Goal: Task Accomplishment & Management: Manage account settings

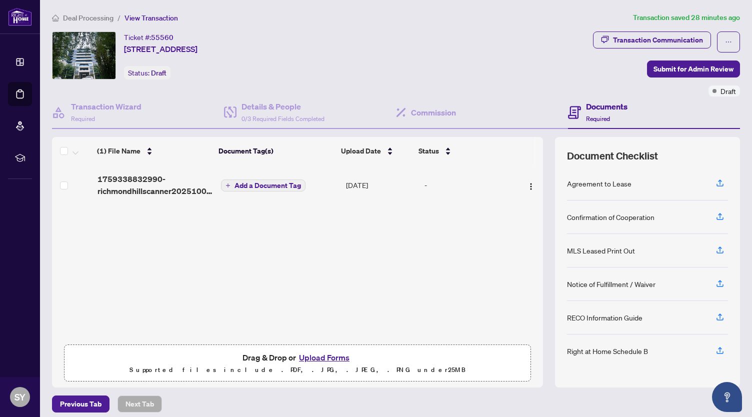
click at [601, 107] on h4 "Documents" at bounding box center [606, 106] width 41 height 12
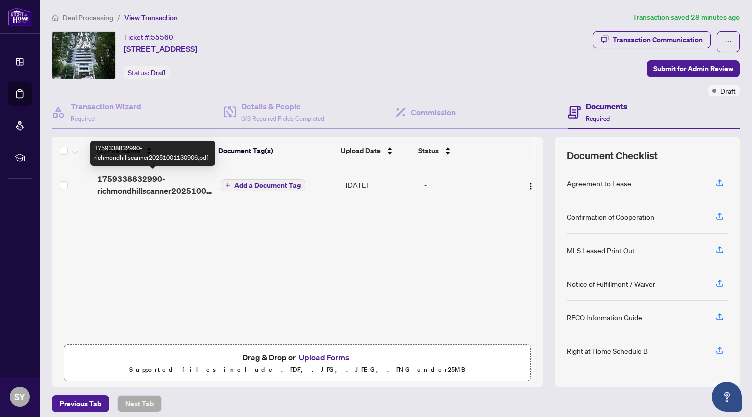
click at [142, 186] on span "1759338832990-richmondhillscanner20251001130906.pdf" at bounding box center [154, 185] width 115 height 24
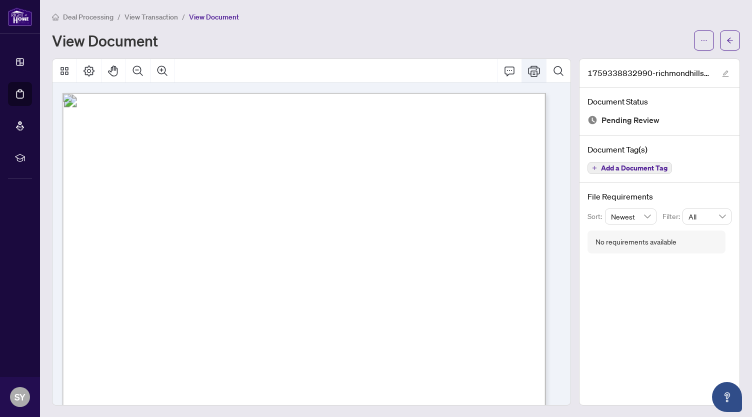
click at [534, 77] on button "Print" at bounding box center [534, 71] width 24 height 24
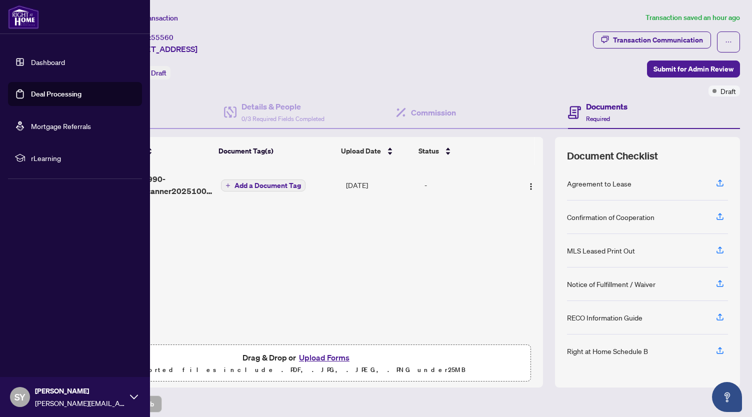
click at [43, 98] on link "Deal Processing" at bounding box center [56, 93] width 50 height 9
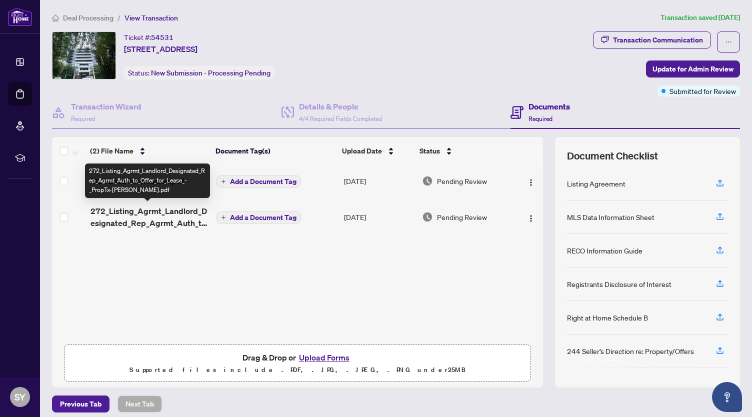
click at [169, 218] on span "272_Listing_Agrmt_Landlord_Designated_Rep_Agrmt_Auth_to_Offer_for_Lease_-_PropT…" at bounding box center [149, 217] width 118 height 24
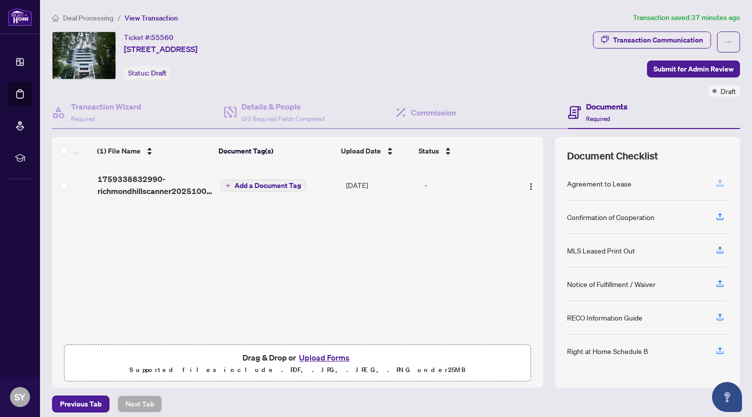
click at [715, 183] on icon "button" at bounding box center [719, 182] width 9 height 9
click at [722, 92] on span "Draft" at bounding box center [727, 90] width 15 height 11
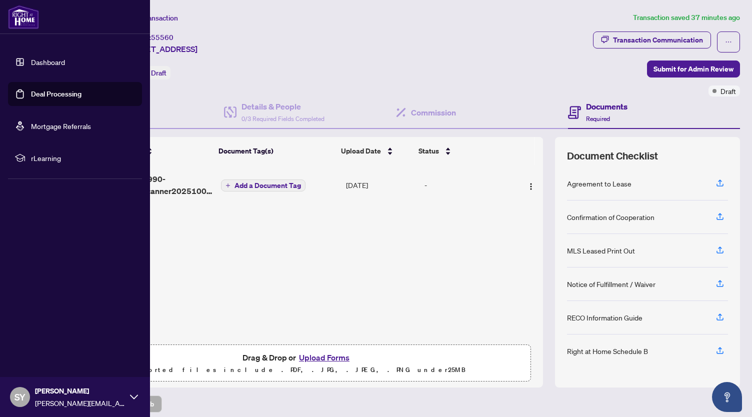
click at [65, 58] on link "Dashboard" at bounding box center [48, 61] width 34 height 9
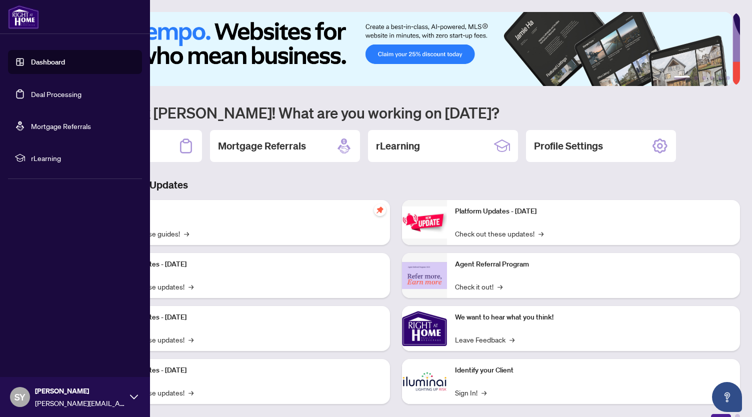
click at [59, 98] on link "Deal Processing" at bounding box center [56, 93] width 50 height 9
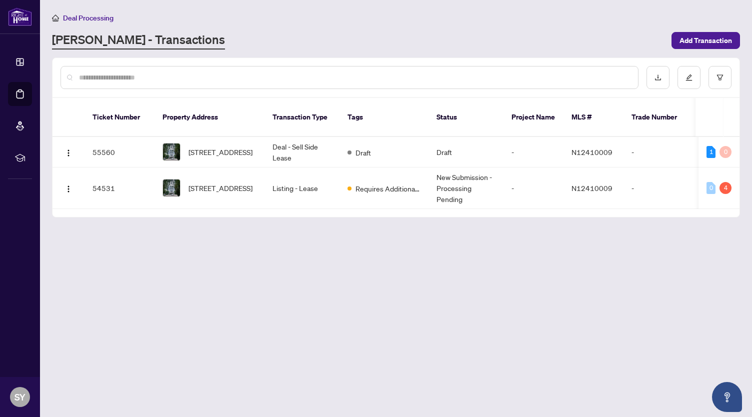
click at [217, 252] on main "Deal Processing [PERSON_NAME] - Transactions Add Transaction Ticket Number Prop…" at bounding box center [396, 208] width 712 height 417
click at [403, 183] on span "Requires Additional Docs" at bounding box center [387, 188] width 65 height 11
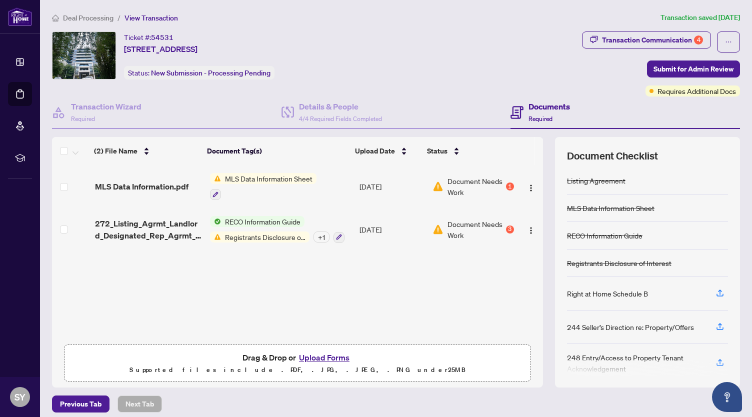
scroll to position [6, 0]
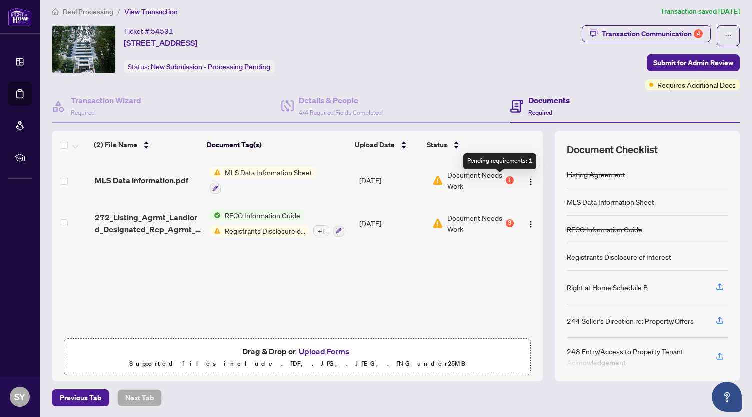
click at [506, 183] on div "1" at bounding box center [510, 180] width 8 height 8
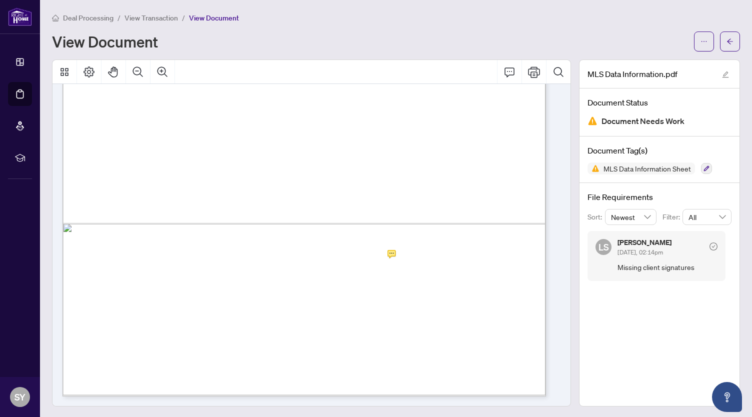
scroll to position [1, 0]
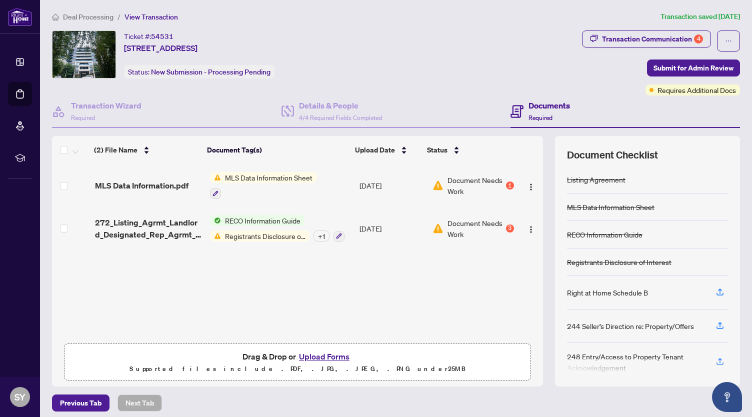
click at [471, 224] on span "Document Needs Work" at bounding box center [475, 228] width 56 height 22
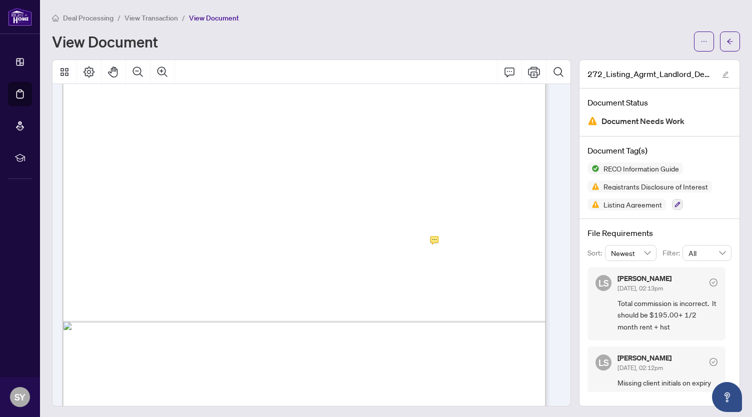
scroll to position [283, 0]
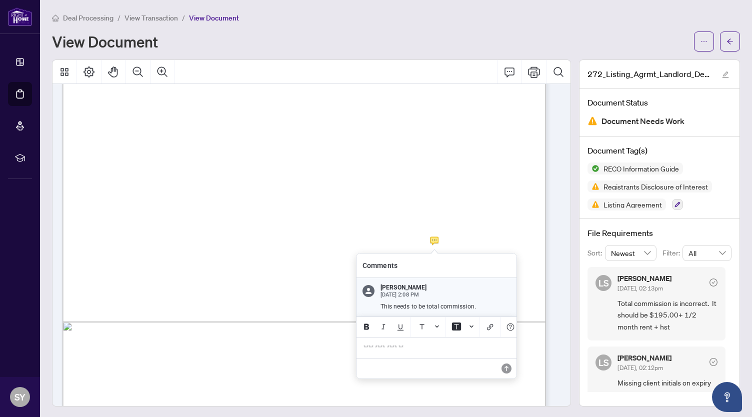
drag, startPoint x: 478, startPoint y: 307, endPoint x: 371, endPoint y: 287, distance: 108.7
click at [371, 287] on div "[PERSON_NAME] [DATE] 2:08 PM This needs to be total commission." at bounding box center [436, 297] width 160 height 38
click at [448, 289] on span "[PERSON_NAME]" at bounding box center [445, 287] width 130 height 7
click at [387, 351] on p "**********" at bounding box center [436, 346] width 146 height 8
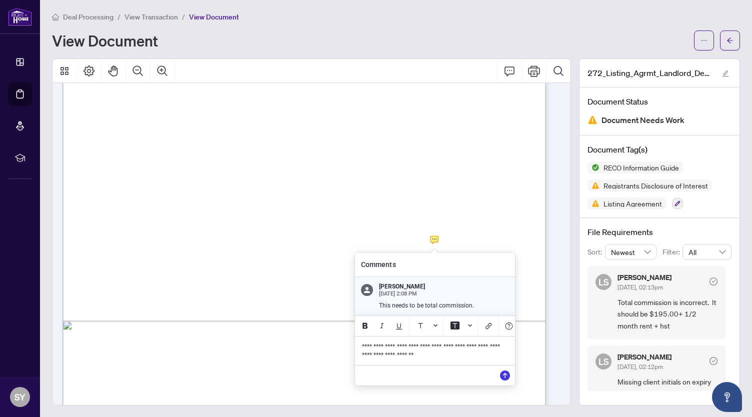
click at [429, 349] on span "**********" at bounding box center [431, 350] width 139 height 15
click at [504, 375] on icon "Save" at bounding box center [505, 375] width 10 height 10
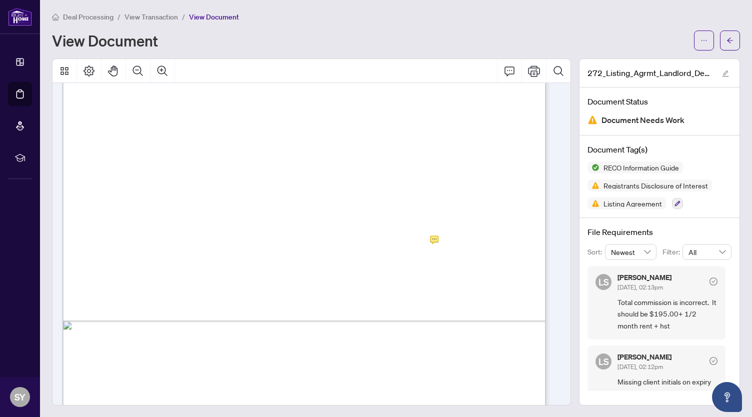
click at [558, 397] on div "Form 272 Revised 2025 Page 1 of 4 The trademarks REALTOR®, REALTORS®, MLS®, Mul…" at bounding box center [307, 244] width 511 height 322
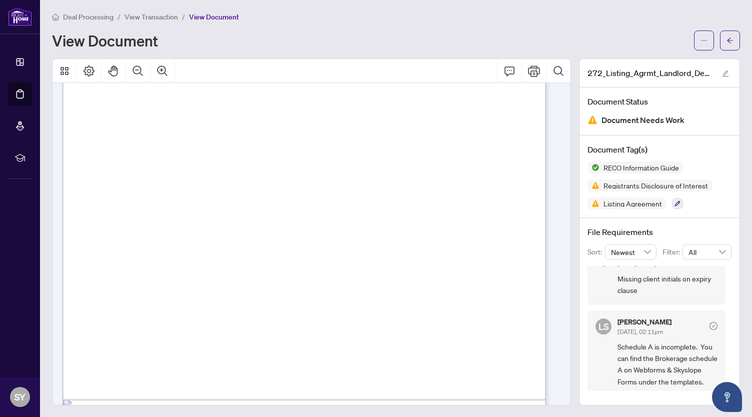
scroll to position [141, 0]
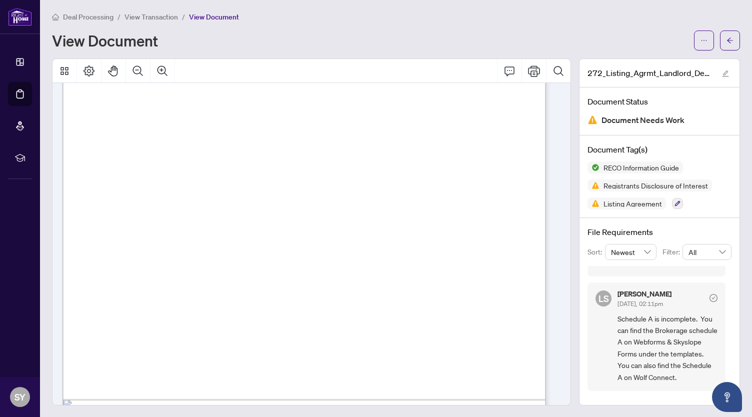
click at [650, 348] on span "Schedule A is incomplete. You can find the Brokerage schedule A on Webforms & S…" at bounding box center [667, 348] width 100 height 70
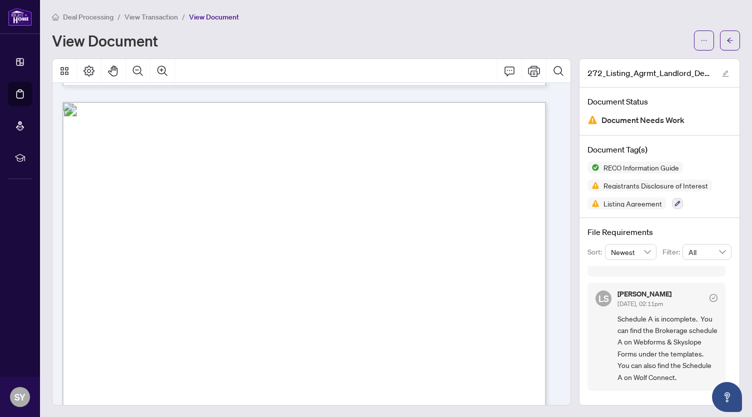
scroll to position [10724, 0]
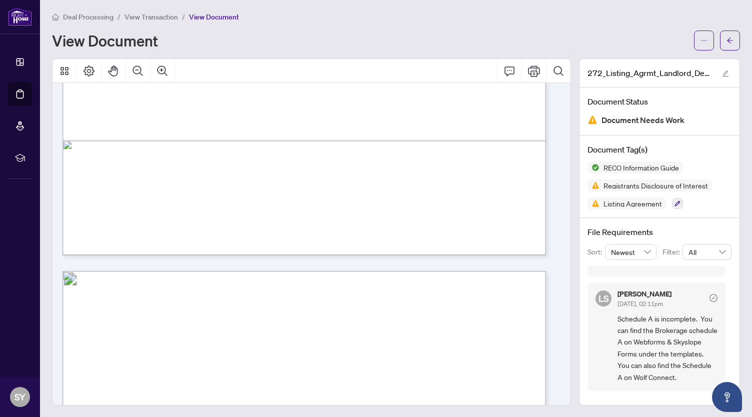
click at [609, 359] on div "LS [PERSON_NAME] [DATE], 02:11pm Schedule A is incomplete. You can find the Bro…" at bounding box center [656, 336] width 138 height 108
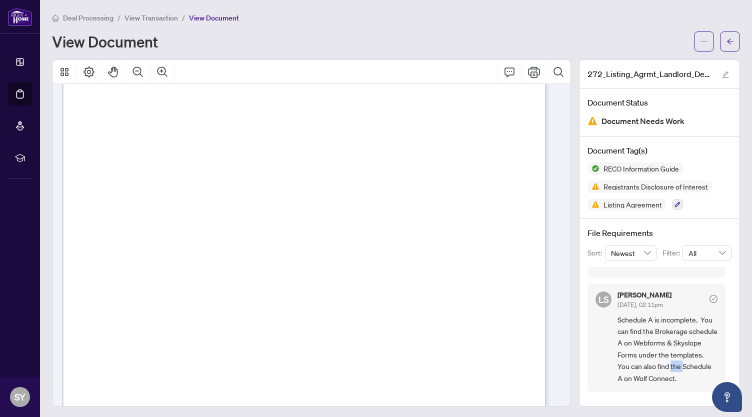
scroll to position [93, 0]
click at [161, 16] on span "View Transaction" at bounding box center [150, 17] width 53 height 9
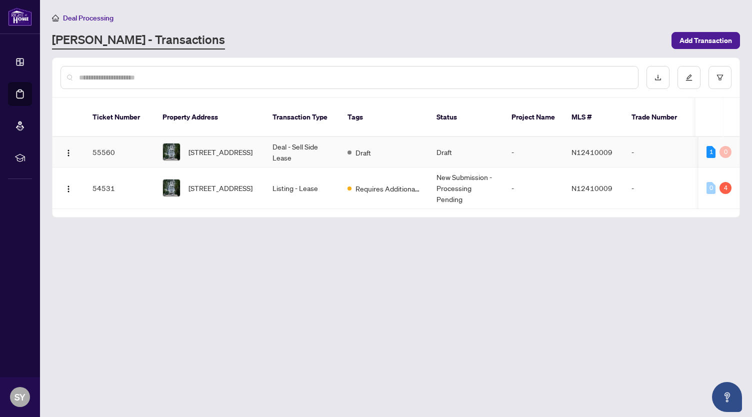
click at [287, 153] on td "Deal - Sell Side Lease" at bounding box center [301, 152] width 75 height 30
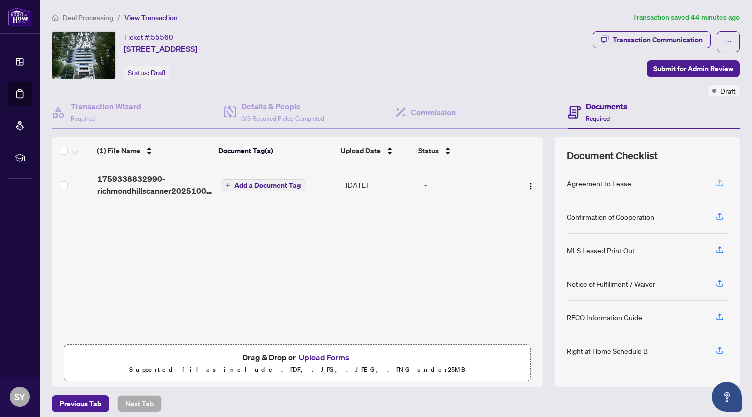
click at [715, 180] on icon "button" at bounding box center [719, 182] width 9 height 9
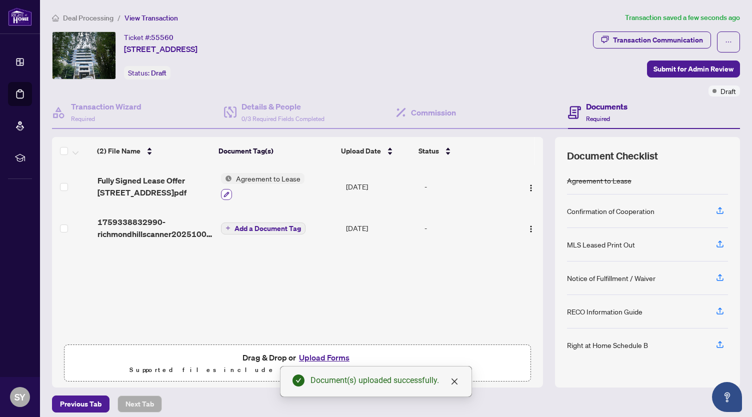
click at [224, 194] on icon "button" at bounding box center [226, 193] width 5 height 5
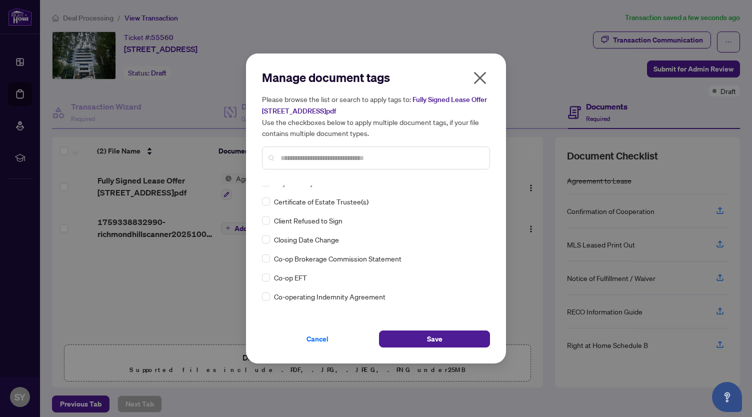
scroll to position [355, 0]
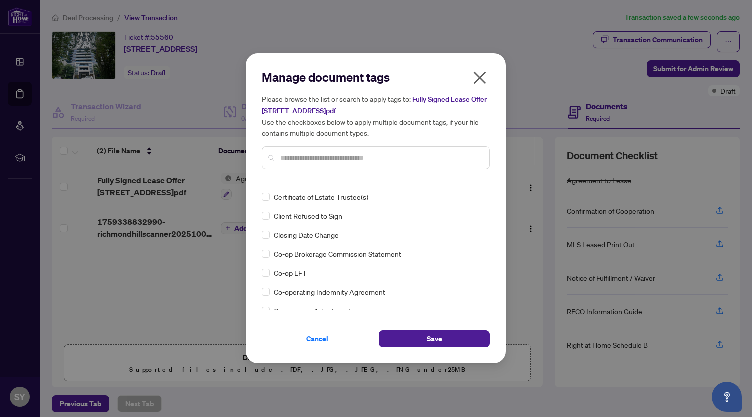
click at [318, 157] on input "text" at bounding box center [380, 157] width 201 height 11
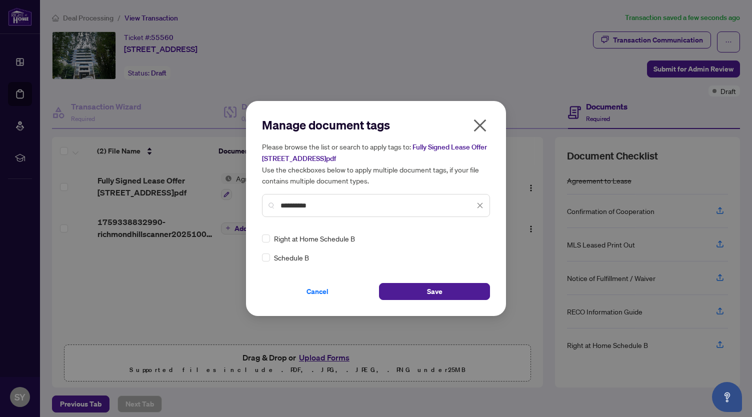
scroll to position [0, 0]
click at [370, 209] on input "**********" at bounding box center [377, 205] width 194 height 11
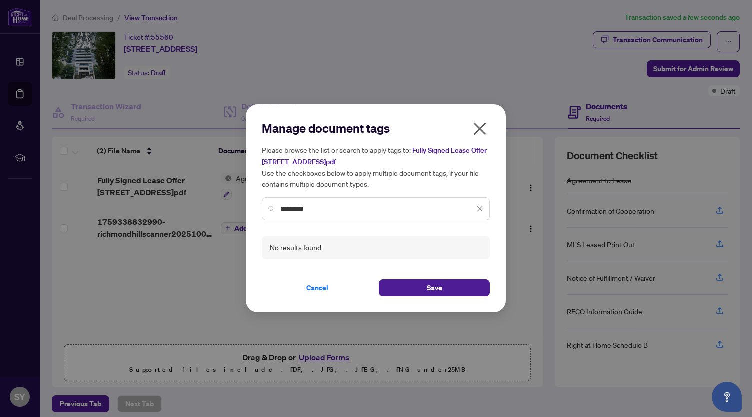
type input "**********"
drag, startPoint x: 344, startPoint y: 208, endPoint x: 264, endPoint y: 207, distance: 80.0
click at [264, 207] on div "**********" at bounding box center [376, 208] width 228 height 23
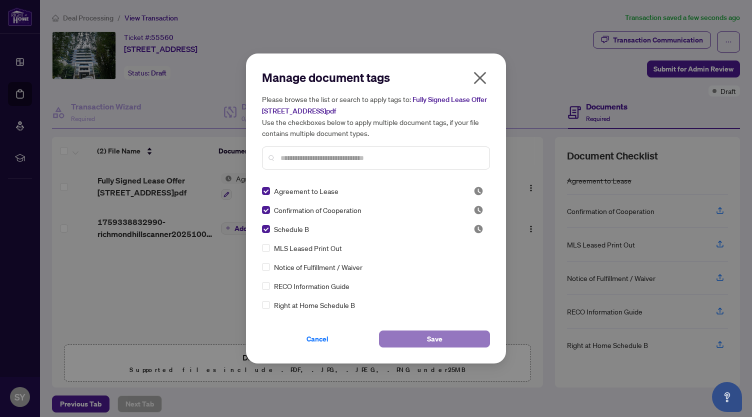
click at [451, 335] on button "Save" at bounding box center [434, 338] width 111 height 17
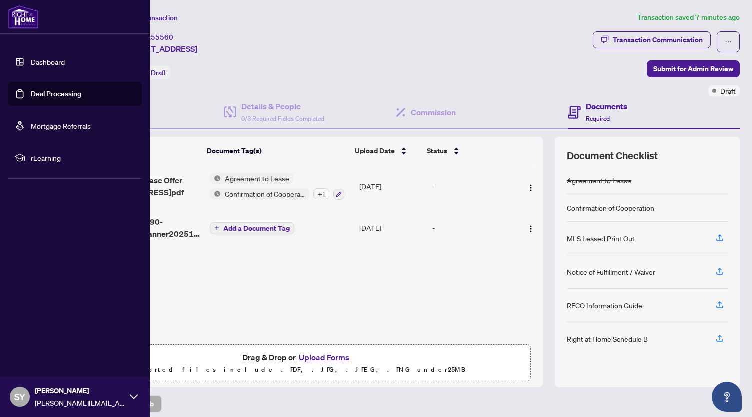
click at [31, 98] on link "Deal Processing" at bounding box center [56, 93] width 50 height 9
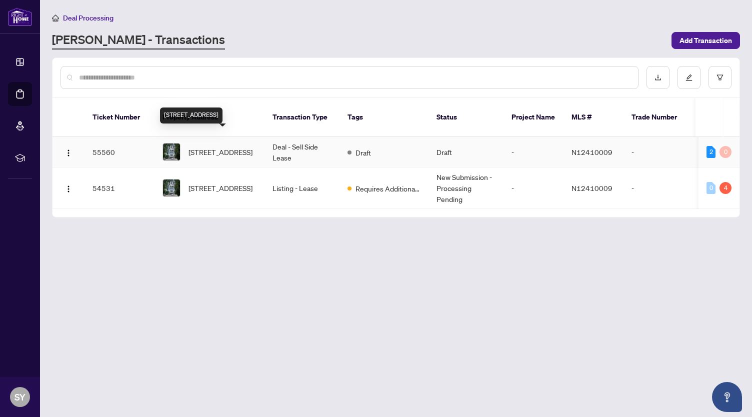
click at [215, 146] on span "[STREET_ADDRESS]" at bounding box center [220, 151] width 64 height 11
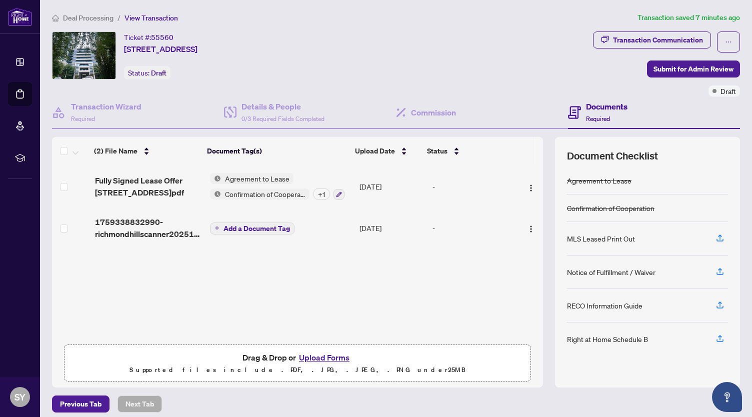
click at [245, 227] on span "Add a Document Tag" at bounding box center [256, 228] width 66 height 7
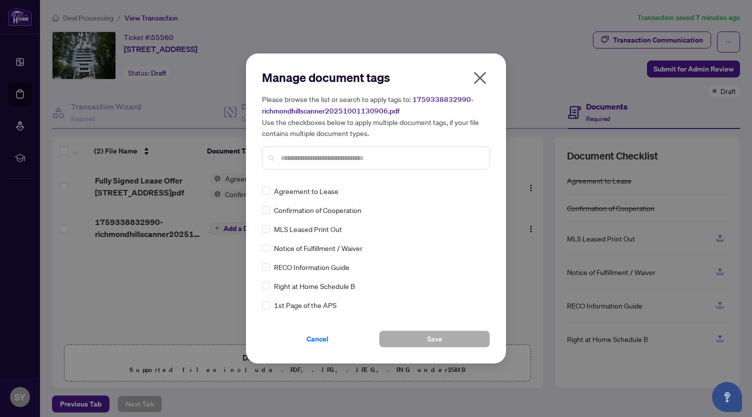
click at [335, 157] on input "text" at bounding box center [380, 157] width 201 height 11
drag, startPoint x: 332, startPoint y: 162, endPoint x: 264, endPoint y: 157, distance: 68.2
click at [264, 157] on div "*******" at bounding box center [376, 157] width 228 height 23
type input "*"
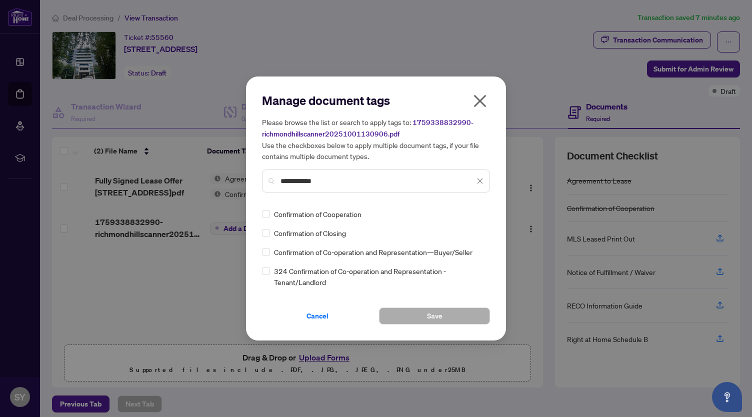
drag, startPoint x: 334, startPoint y: 187, endPoint x: 199, endPoint y: 190, distance: 135.5
click at [199, 190] on div "**********" at bounding box center [376, 208] width 752 height 417
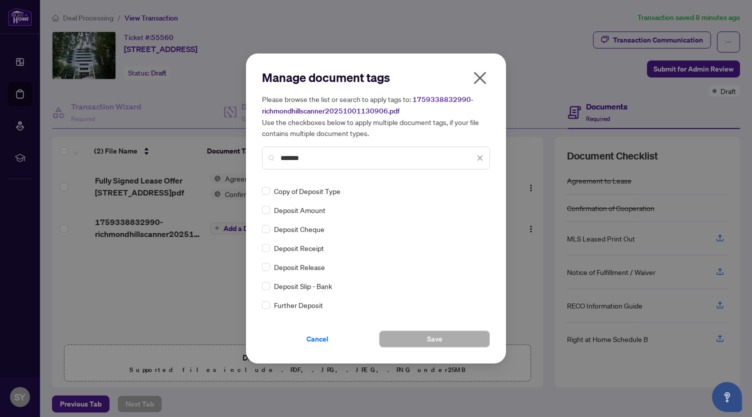
type input "*******"
click at [306, 243] on span "Deposit Receipt" at bounding box center [299, 247] width 50 height 11
click at [456, 347] on div "Manage document tags Please browse the list or search to apply tags to: 1759338…" at bounding box center [376, 208] width 260 height 310
click at [442, 338] on button "Save" at bounding box center [434, 338] width 111 height 17
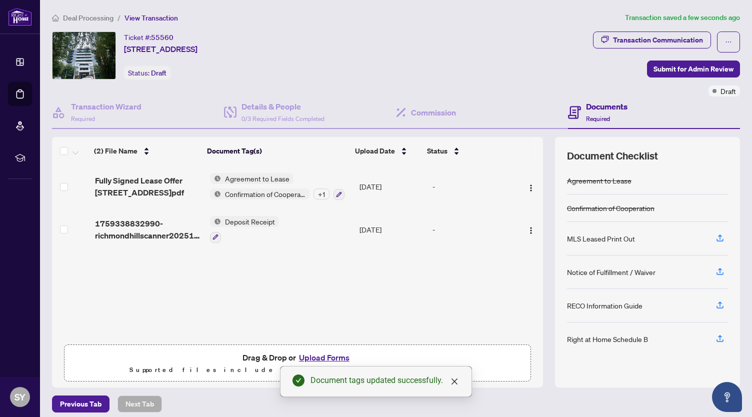
click at [267, 194] on span "Confirmation of Cooperation" at bounding box center [265, 193] width 88 height 11
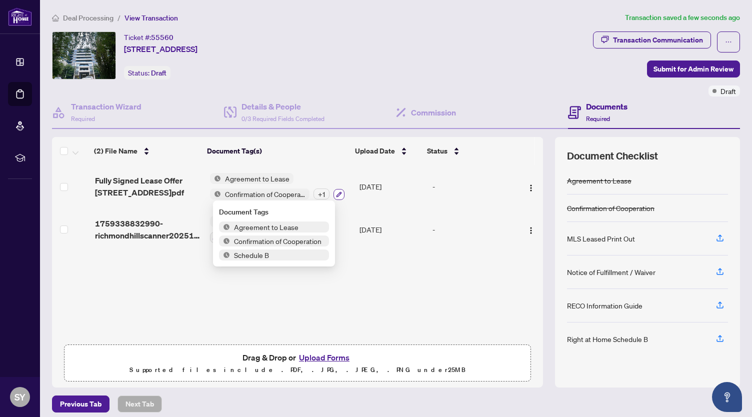
click at [336, 195] on icon "button" at bounding box center [338, 193] width 5 height 5
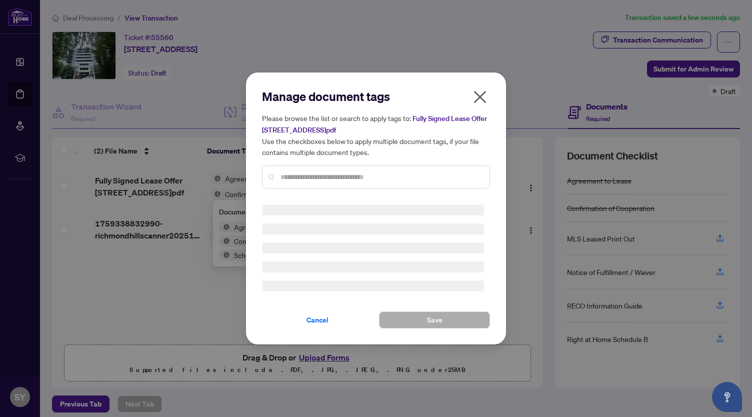
click at [321, 174] on div "Manage document tags Please browse the list or search to apply tags to: Fully S…" at bounding box center [376, 142] width 228 height 108
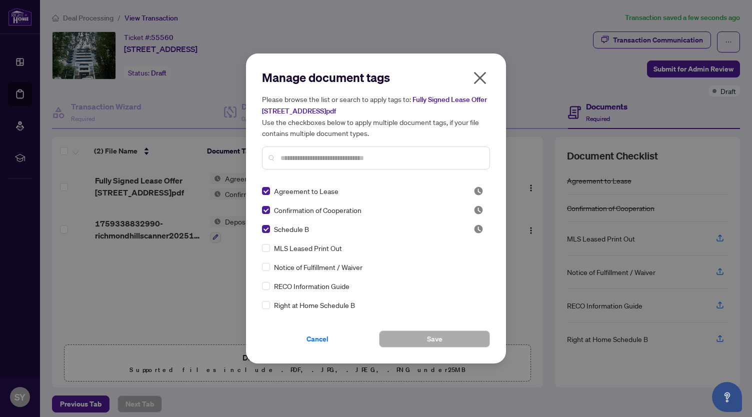
click at [476, 84] on icon "close" at bounding box center [480, 78] width 16 height 16
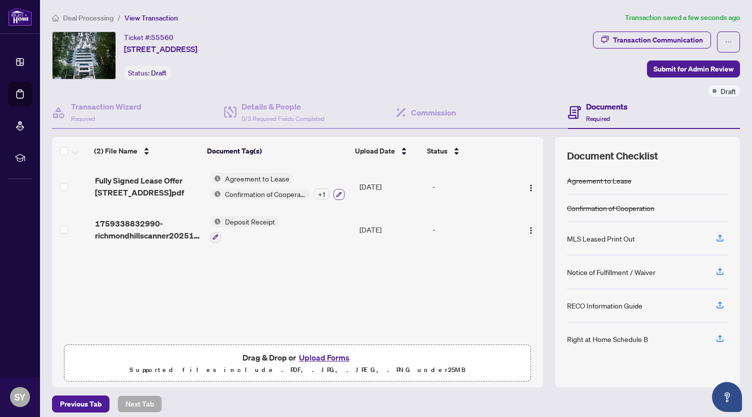
click at [336, 191] on icon "button" at bounding box center [339, 194] width 6 height 6
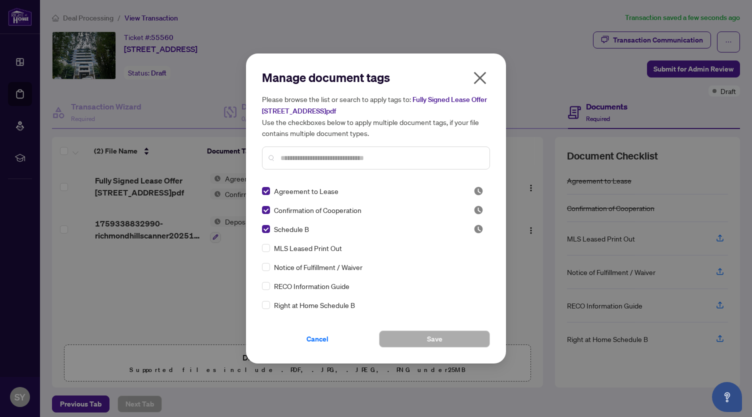
click at [280, 159] on input "text" at bounding box center [380, 157] width 201 height 11
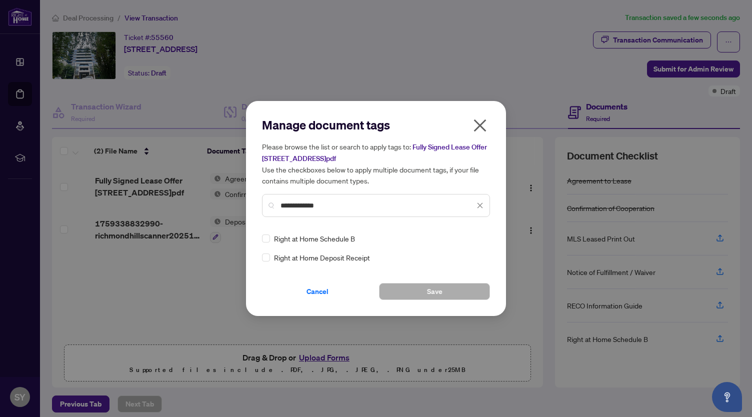
type input "**********"
click at [318, 237] on span "Right at Home Schedule B" at bounding box center [314, 238] width 81 height 11
click at [448, 297] on button "Save" at bounding box center [434, 291] width 111 height 17
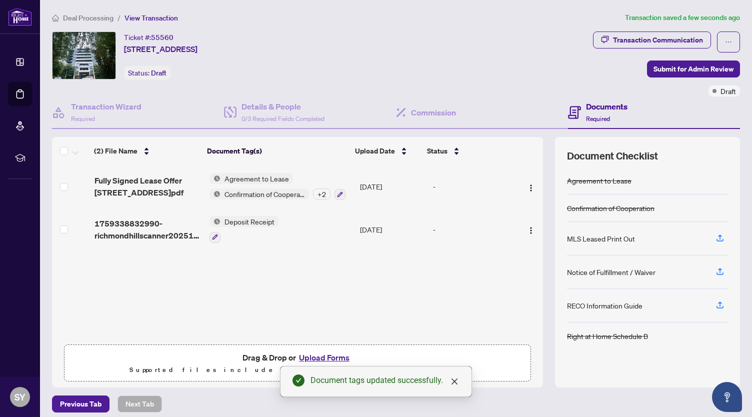
click at [272, 189] on span "Confirmation of Cooperation" at bounding box center [264, 193] width 88 height 11
click at [337, 198] on td "Agreement to Lease Confirmation of Cooperation + 2" at bounding box center [280, 186] width 150 height 43
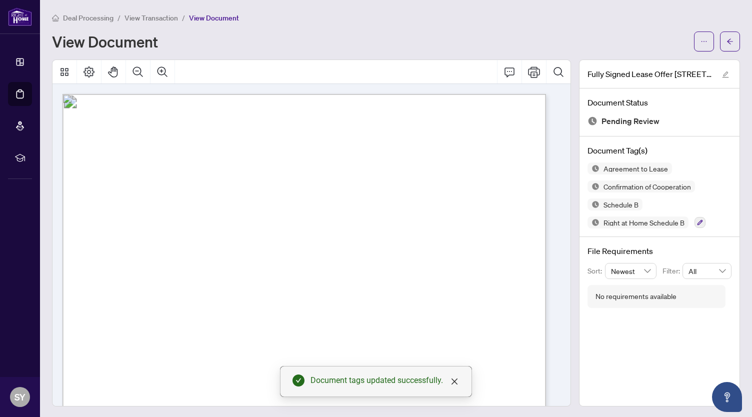
click at [648, 205] on div "Agreement to Lease Confirmation of Cooperation Schedule B Right at Home Schedul…" at bounding box center [659, 195] width 144 height 66
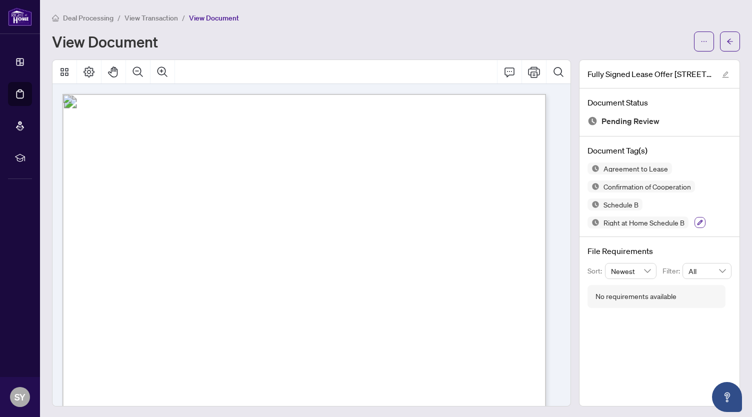
click at [697, 222] on icon "button" at bounding box center [700, 222] width 6 height 6
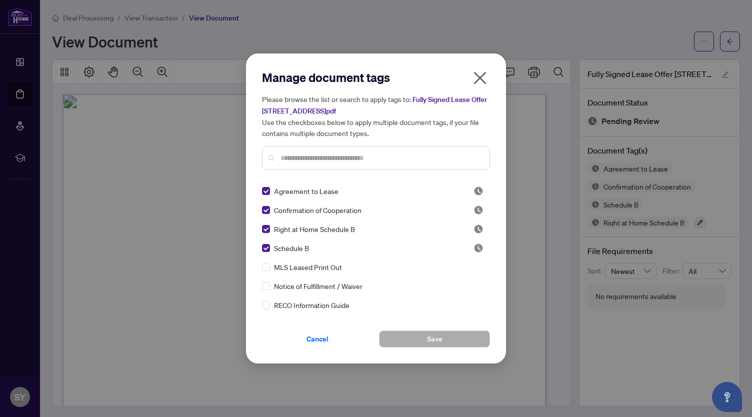
click at [270, 247] on div "Schedule B" at bounding box center [361, 247] width 199 height 11
click at [417, 338] on button "Save" at bounding box center [434, 338] width 111 height 17
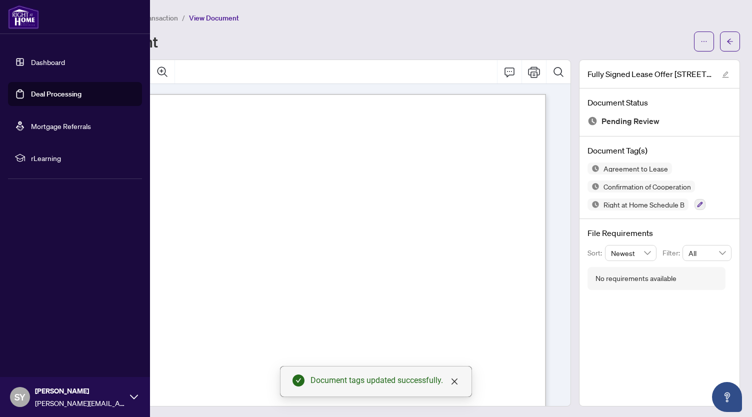
click at [43, 98] on link "Deal Processing" at bounding box center [56, 93] width 50 height 9
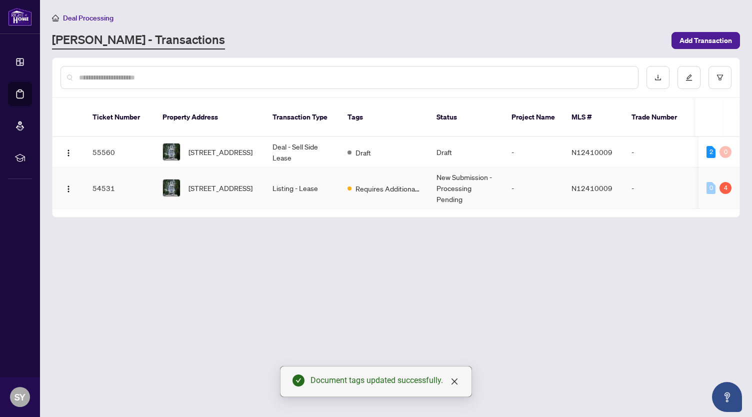
click at [359, 182] on div "Requires Additional Docs" at bounding box center [383, 188] width 73 height 12
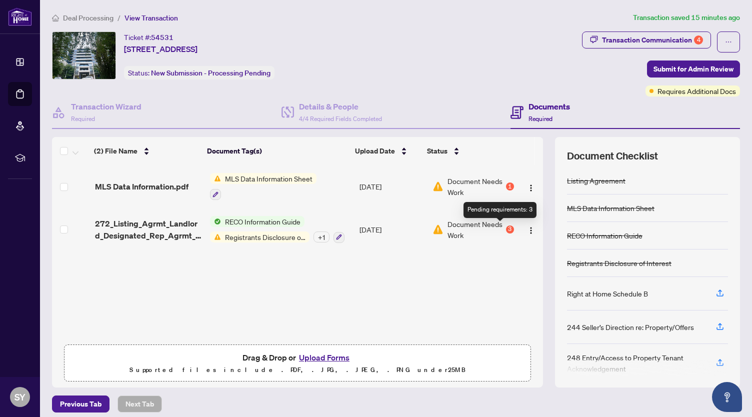
click at [506, 227] on div "3" at bounding box center [510, 229] width 8 height 8
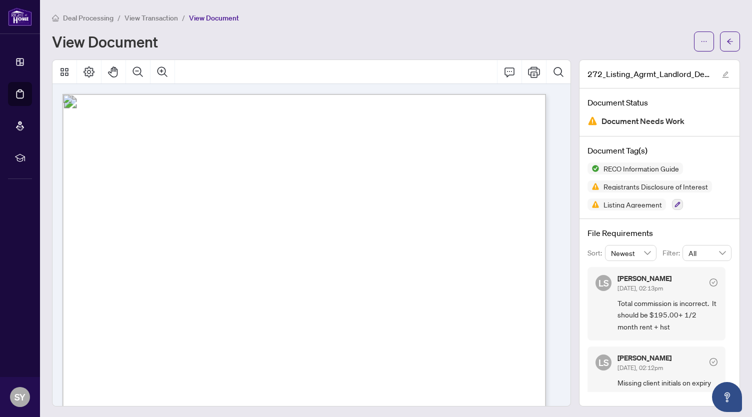
click at [647, 315] on span "Total commission is incorrect. It should be $195.00+ 1/2 month rent + hst" at bounding box center [667, 314] width 100 height 35
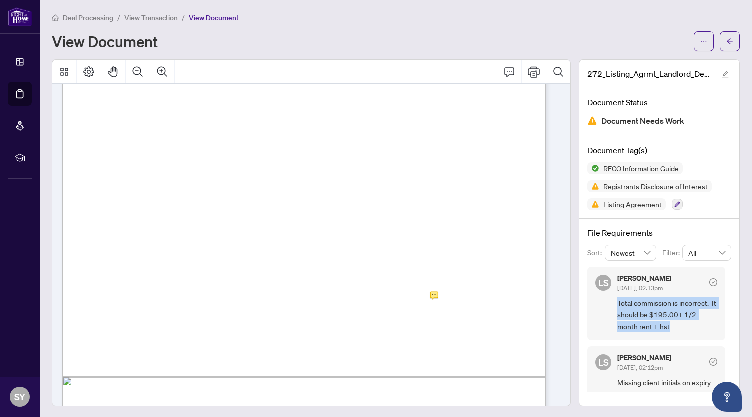
drag, startPoint x: 672, startPoint y: 326, endPoint x: 604, endPoint y: 296, distance: 74.3
click at [604, 296] on div "LS [PERSON_NAME] [DATE], 02:13pm Total commission is incorrect. It should be $1…" at bounding box center [656, 303] width 138 height 73
click at [712, 281] on icon "check-circle" at bounding box center [713, 282] width 3 height 3
click at [647, 307] on span "Total commission is incorrect. It should be $195.00+ 1/2 month rent + hst" at bounding box center [667, 314] width 100 height 35
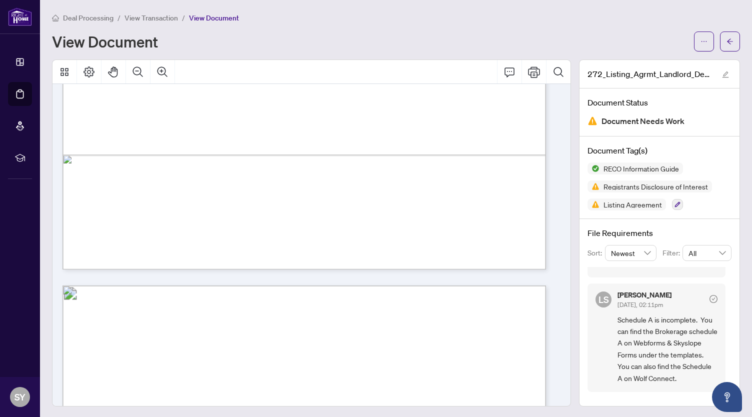
scroll to position [1, 0]
